Goal: Transaction & Acquisition: Subscribe to service/newsletter

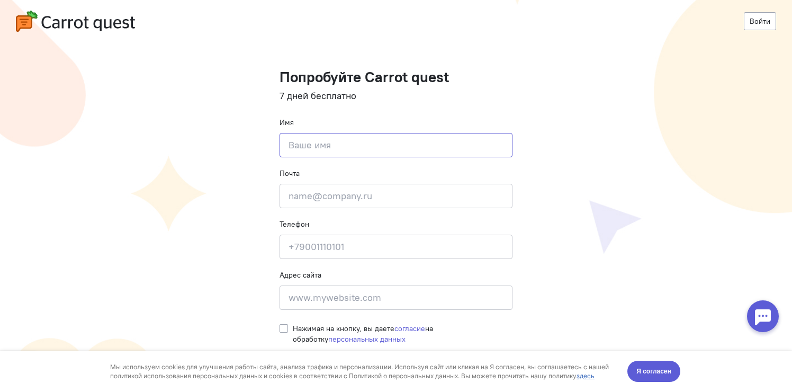
click at [367, 149] on input at bounding box center [396, 145] width 233 height 24
type input "[PERSON_NAME]"
type input "[PHONE_NUMBER]"
type input "[STREET_ADDRESS]"
click at [340, 189] on input "email" at bounding box center [396, 196] width 233 height 24
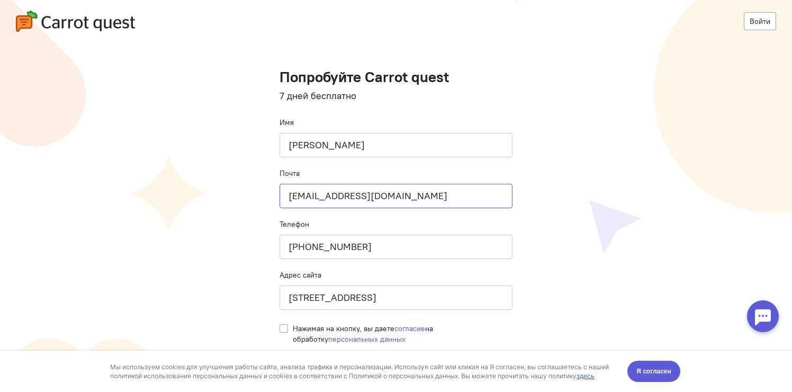
type input "[EMAIL_ADDRESS][DOMAIN_NAME]"
drag, startPoint x: 430, startPoint y: 298, endPoint x: 260, endPoint y: 294, distance: 170.6
click at [260, 294] on cq-registration "Войти Попробуйте Carrot quest 7 дней бесплатно Имя [PERSON_NAME] Почта [EMAIL_A…" at bounding box center [396, 196] width 792 height 392
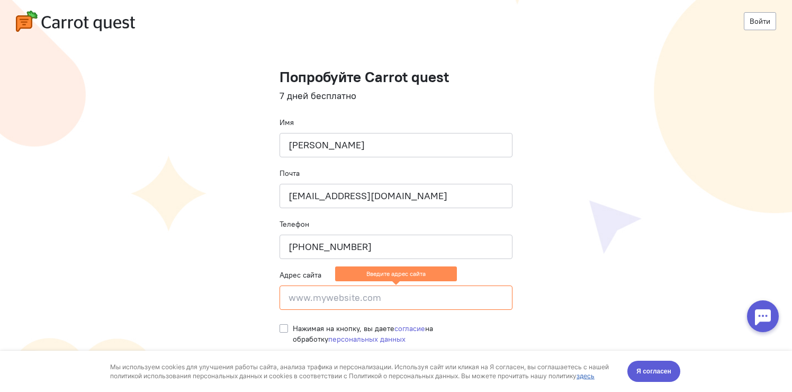
click at [588, 297] on cq-registration "Войти Попробуйте Carrot quest 7 дней бесплатно Имя [PERSON_NAME] Почта [EMAIL_A…" at bounding box center [396, 196] width 792 height 392
click at [325, 304] on input at bounding box center [396, 297] width 233 height 24
paste input "[URL][DOMAIN_NAME]"
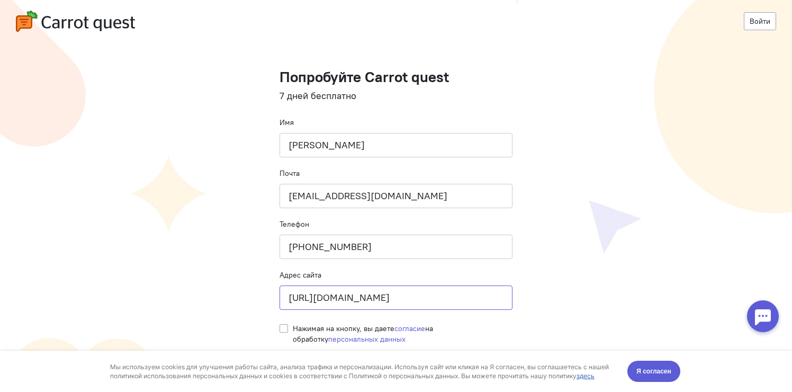
type input "[URL][DOMAIN_NAME]"
click at [293, 328] on label "Нажимая на кнопку, вы даете согласие на обработку персональных данных" at bounding box center [403, 333] width 220 height 21
click at [285, 328] on input "Нажимая на кнопку, вы даете согласие на обработку персональных данных" at bounding box center [284, 328] width 8 height 10
checkbox input "true"
click at [661, 380] on button "Я согласен" at bounding box center [654, 371] width 53 height 21
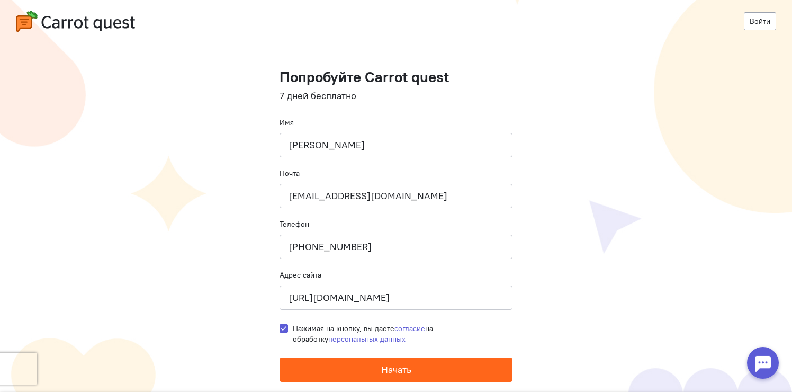
click at [466, 372] on button "Начать" at bounding box center [396, 370] width 233 height 24
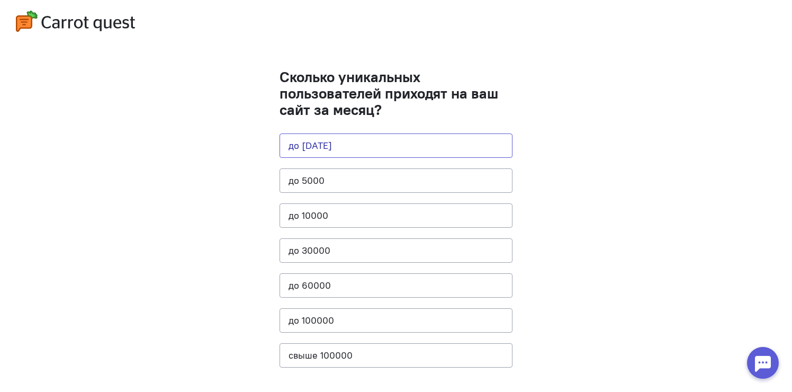
click at [391, 150] on button "до [DATE]" at bounding box center [396, 145] width 233 height 24
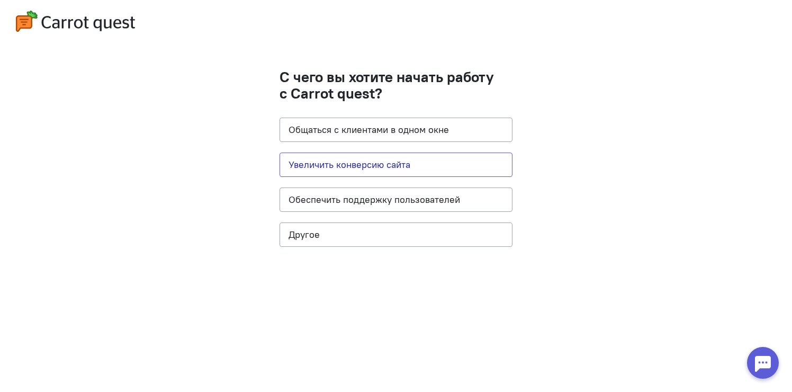
click at [460, 163] on button "Увеличить конверсию сайта" at bounding box center [396, 165] width 233 height 24
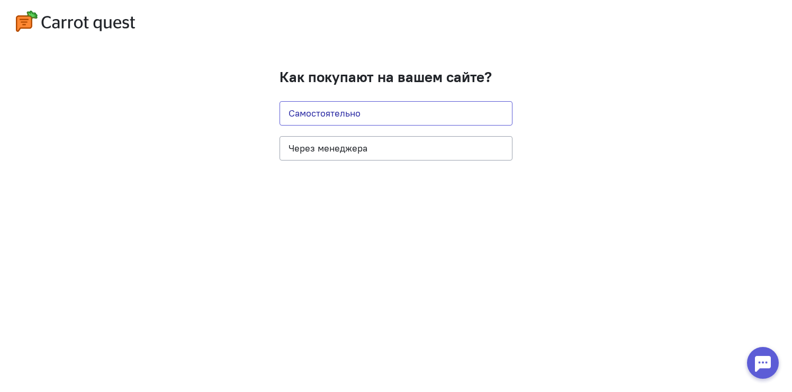
click at [409, 118] on button "Самостоятельно" at bounding box center [396, 113] width 233 height 24
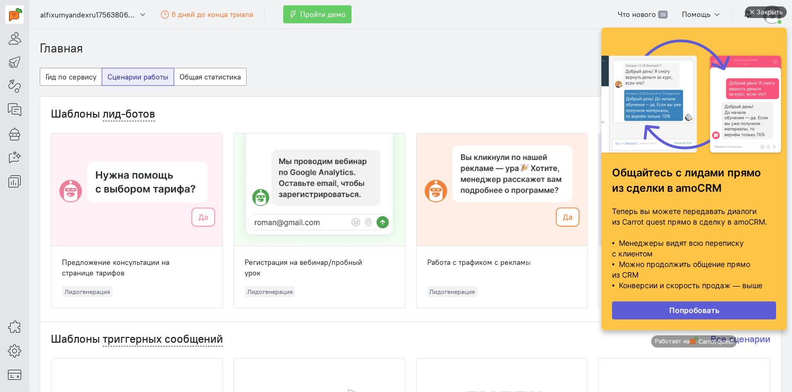
click at [767, 10] on div "Закрыть" at bounding box center [770, 12] width 26 height 12
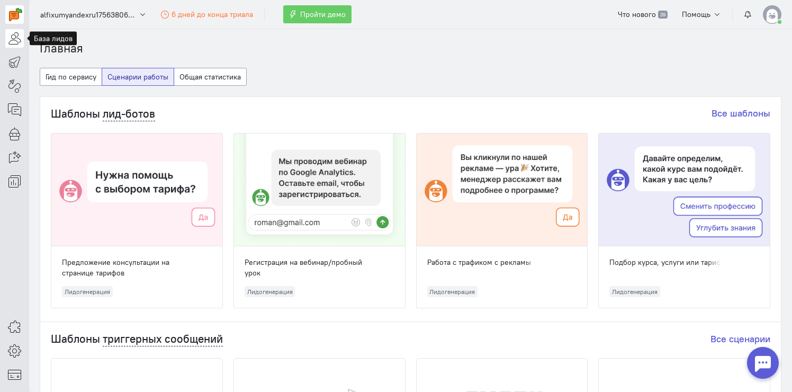
click at [15, 44] on icon at bounding box center [14, 38] width 13 height 13
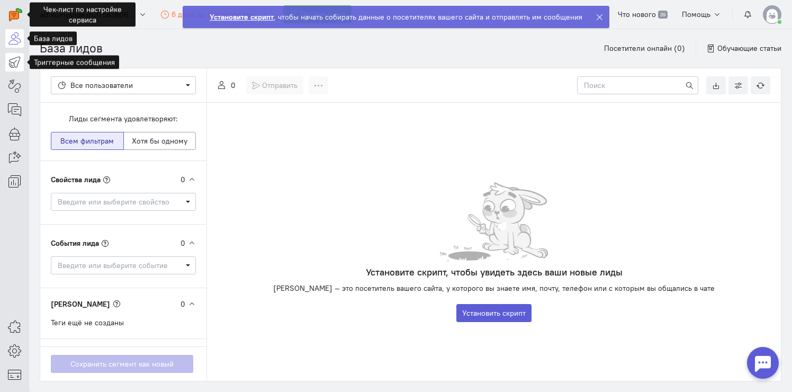
click at [22, 70] on link at bounding box center [14, 62] width 19 height 19
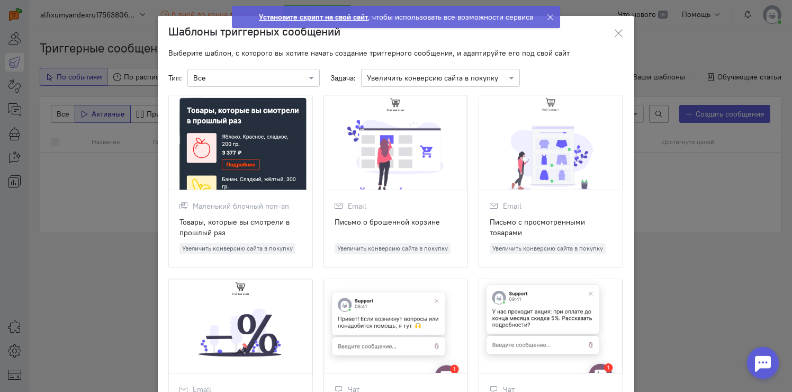
click at [423, 156] on div at bounding box center [396, 142] width 144 height 95
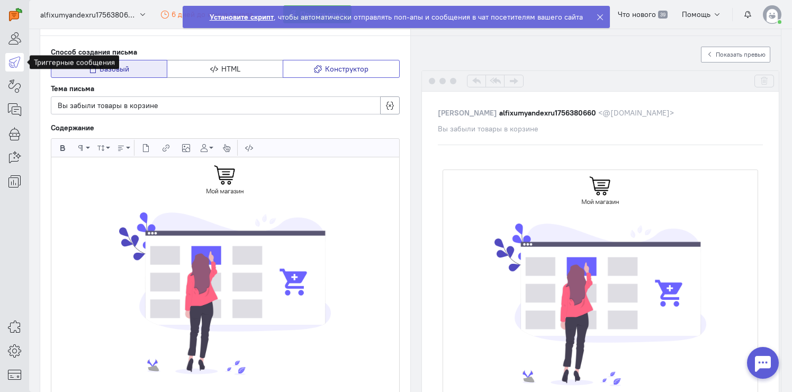
click at [341, 70] on span "Конструктор" at bounding box center [346, 69] width 43 height 10
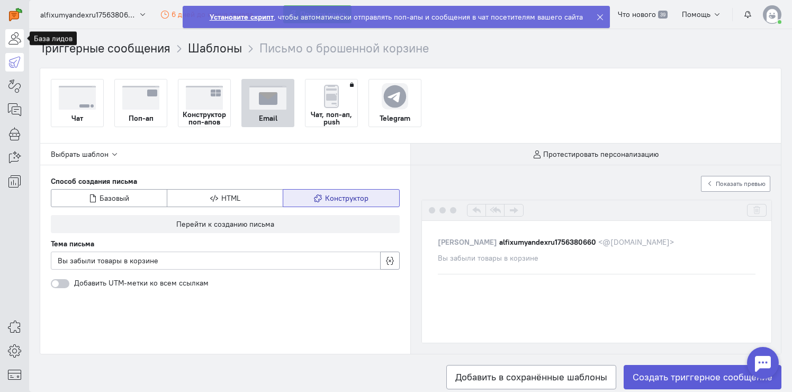
click at [10, 43] on icon at bounding box center [14, 38] width 13 height 13
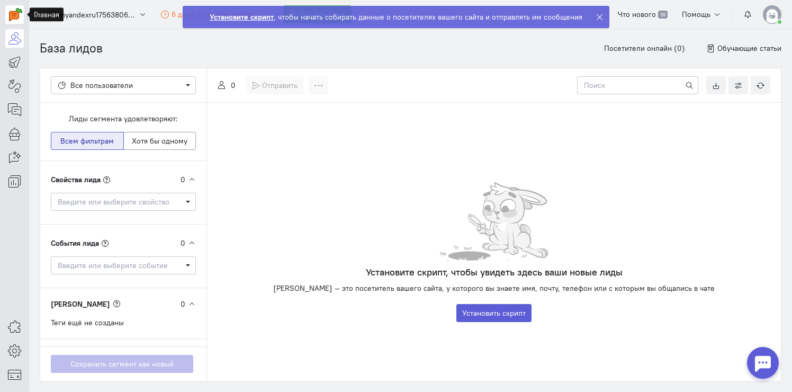
click at [10, 16] on img at bounding box center [15, 14] width 13 height 13
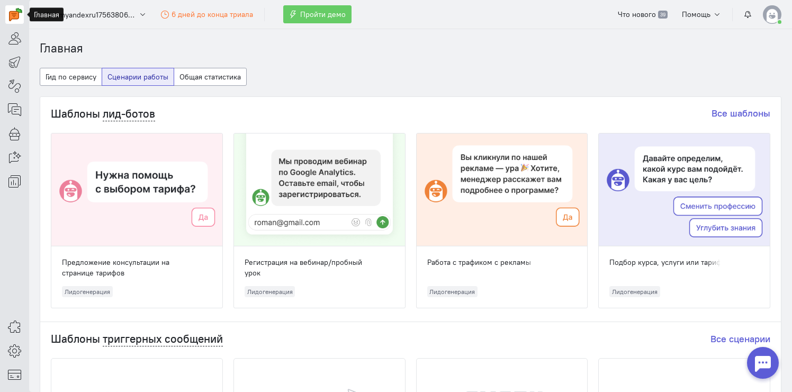
click at [764, 19] on img at bounding box center [772, 14] width 19 height 19
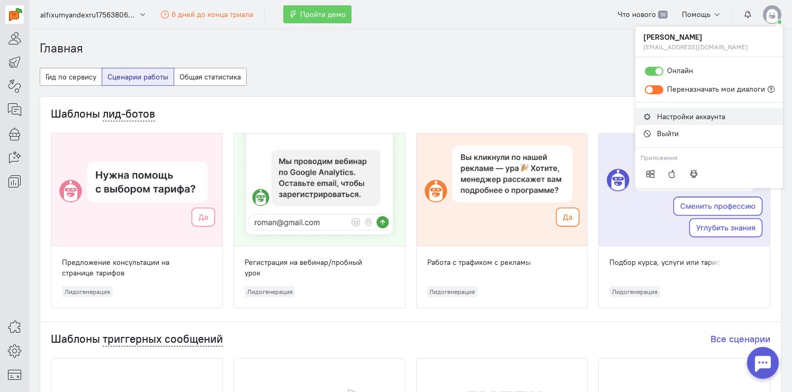
click at [664, 113] on span "Настройки аккаунта" at bounding box center [691, 117] width 68 height 10
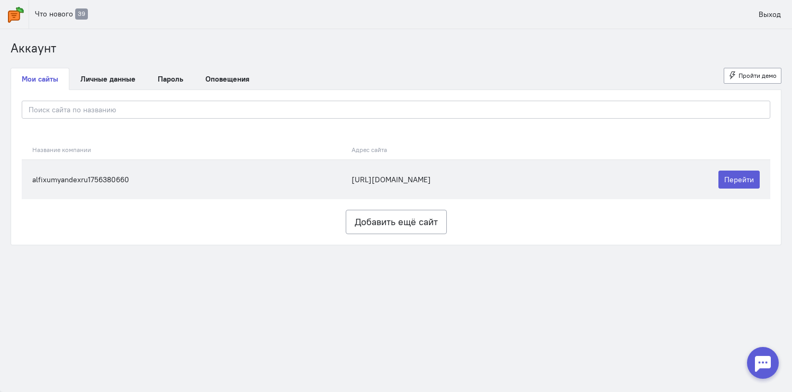
click at [552, 160] on td "[URL][DOMAIN_NAME]" at bounding box center [476, 179] width 260 height 40
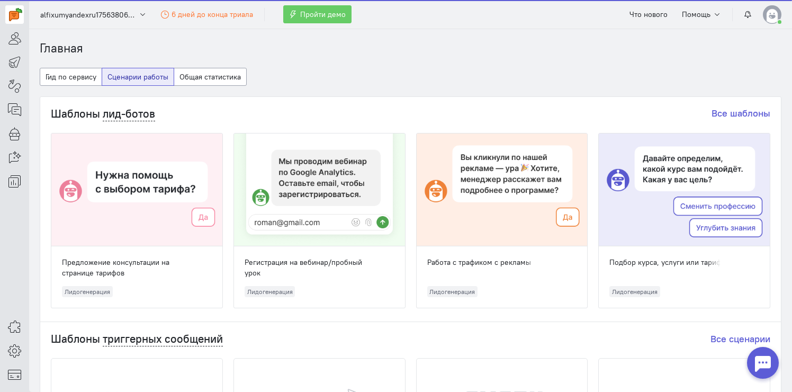
click at [526, 175] on div at bounding box center [502, 189] width 171 height 113
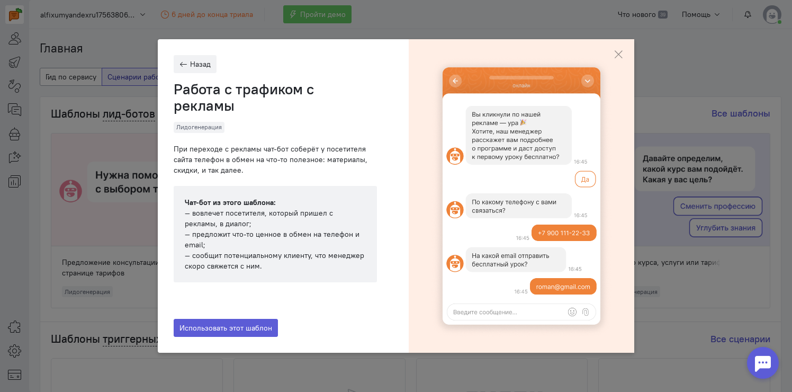
click at [620, 49] on cq-close-active-modal-feature at bounding box center [619, 54] width 32 height 30
click at [614, 55] on icon "button" at bounding box center [618, 54] width 11 height 11
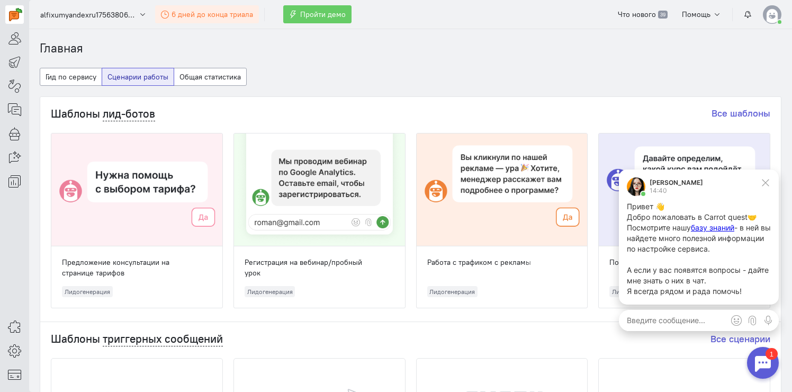
click at [194, 19] on link "6 дней до конца триала" at bounding box center [207, 14] width 104 height 18
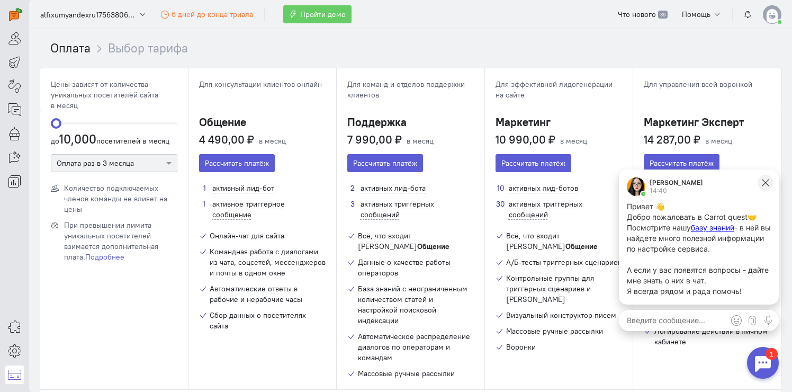
click at [768, 180] on icon at bounding box center [766, 183] width 10 height 10
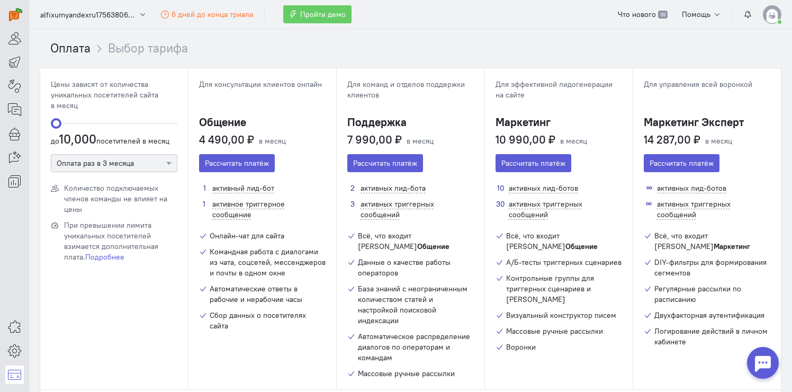
click at [141, 155] on div "Оплата раз в 3 месяца" at bounding box center [114, 163] width 127 height 18
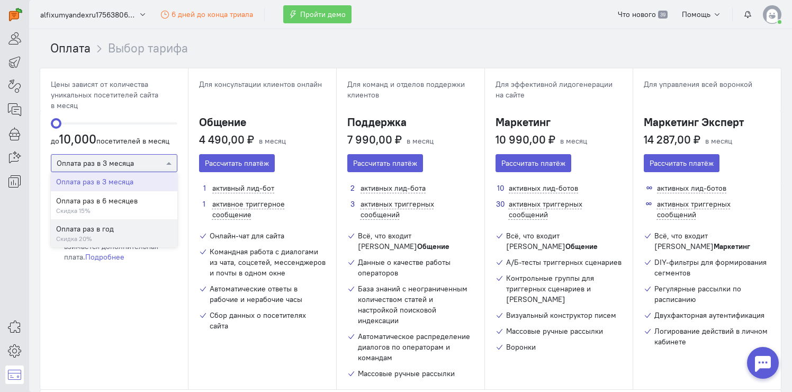
click at [105, 231] on div "Оплата раз в год" at bounding box center [114, 229] width 116 height 11
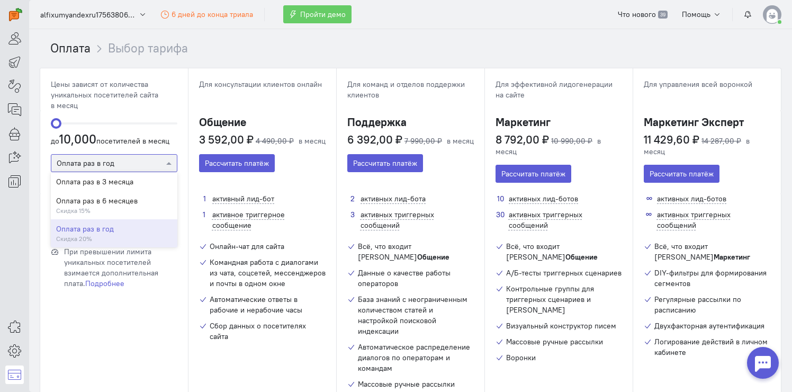
click at [139, 165] on div at bounding box center [114, 162] width 126 height 11
click at [123, 180] on div "Оплата раз в 3 месяца" at bounding box center [114, 181] width 116 height 11
